Goal: Check status: Check status

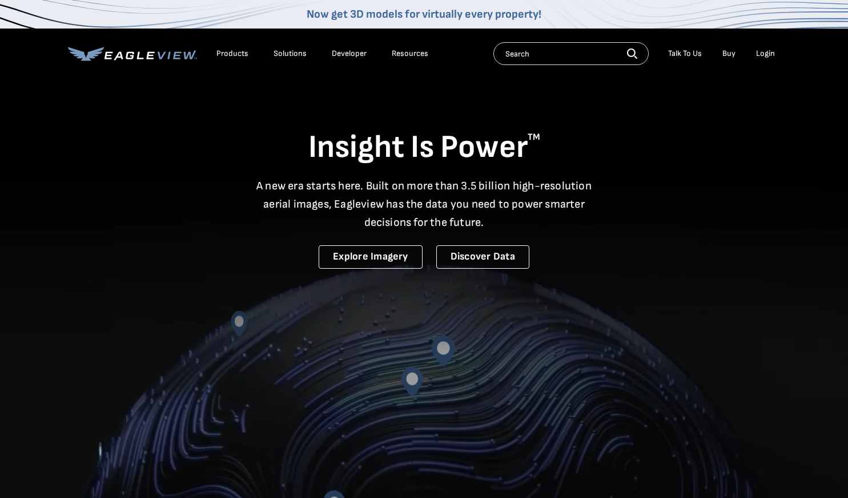
click at [771, 50] on div "Login" at bounding box center [765, 54] width 19 height 10
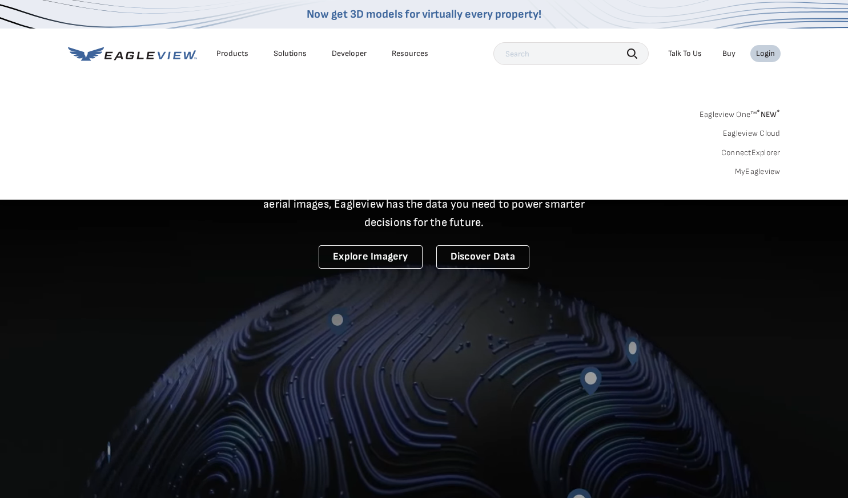
click at [746, 170] on link "MyEagleview" at bounding box center [758, 172] width 46 height 10
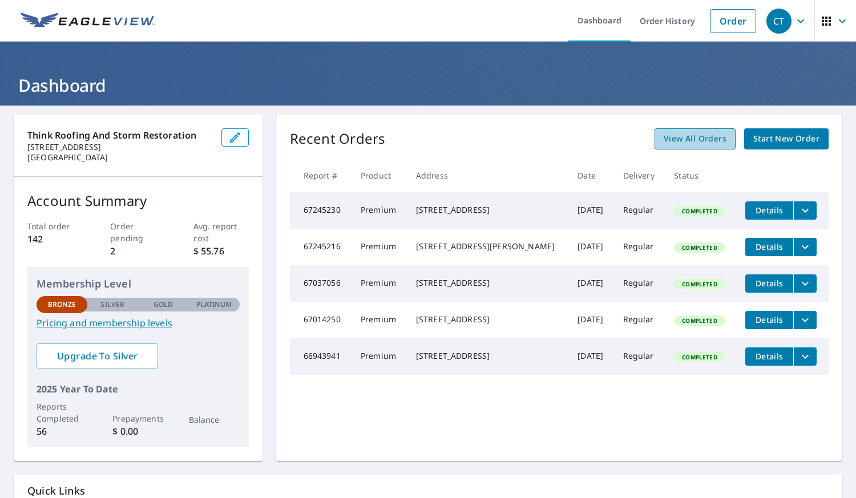
click at [668, 144] on span "View All Orders" at bounding box center [695, 139] width 63 height 14
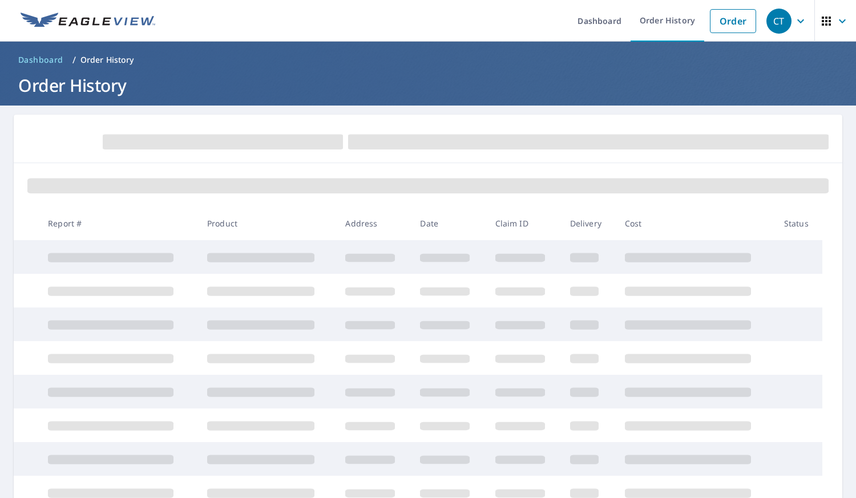
click at [626, 126] on div at bounding box center [428, 139] width 829 height 49
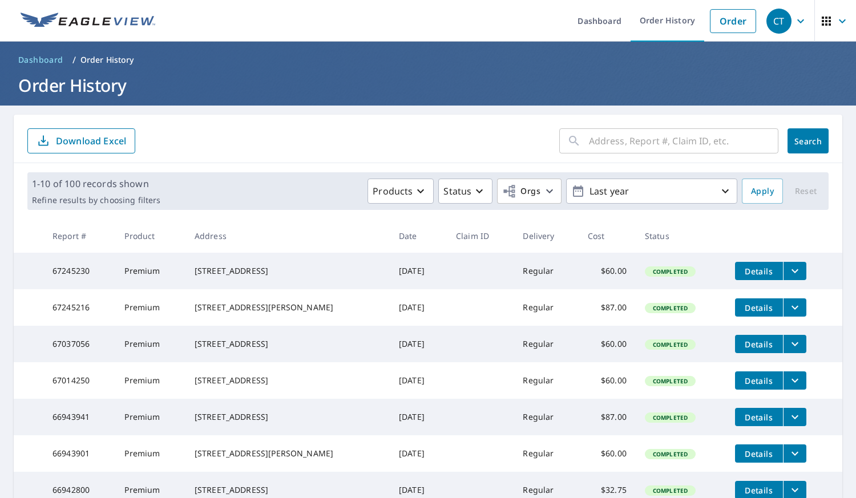
paste input "63422913"
type input "63422913"
click at [664, 141] on input "63422913" at bounding box center [673, 141] width 168 height 32
click at [797, 143] on span "Search" at bounding box center [808, 141] width 23 height 11
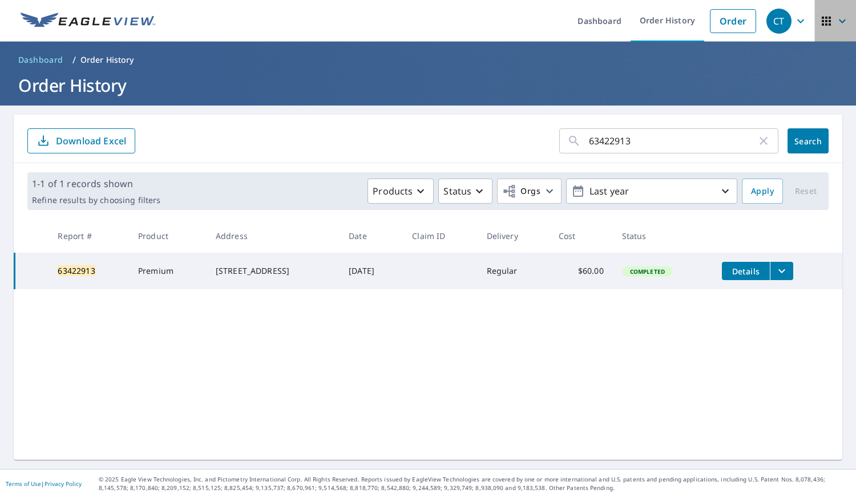
click at [836, 18] on icon "button" at bounding box center [843, 21] width 14 height 14
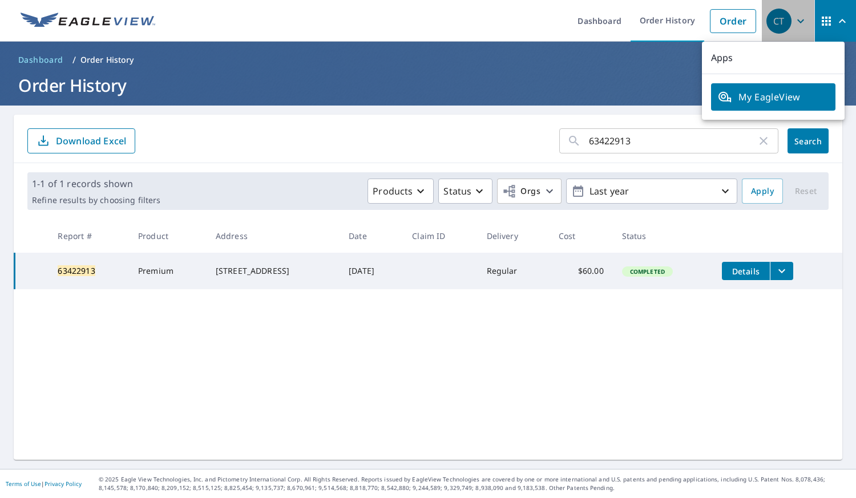
click at [794, 25] on icon "button" at bounding box center [801, 21] width 14 height 14
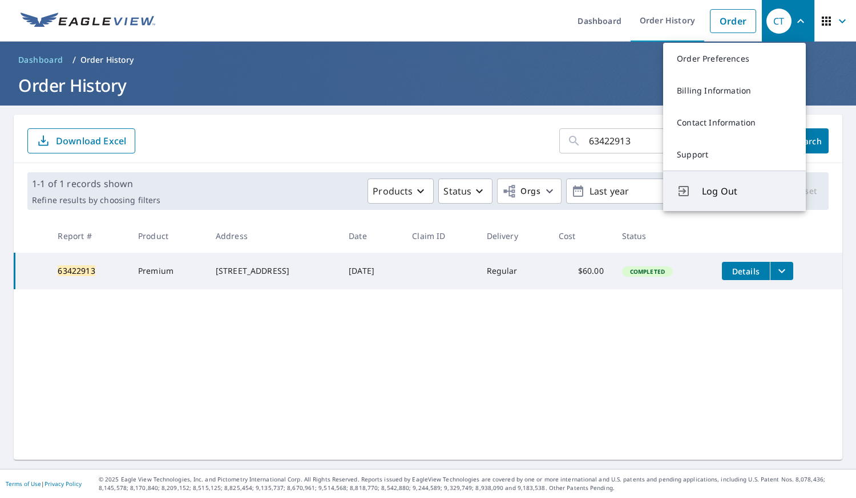
click at [739, 178] on button "Log Out" at bounding box center [734, 191] width 143 height 41
